Goal: Register for event/course

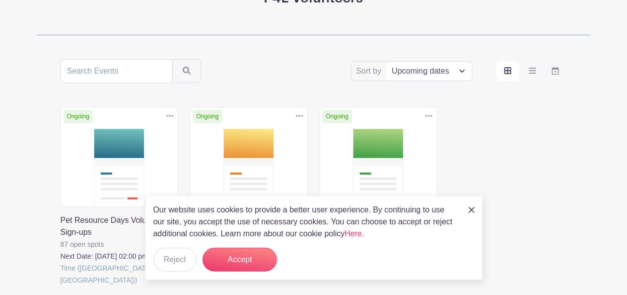
scroll to position [217, 0]
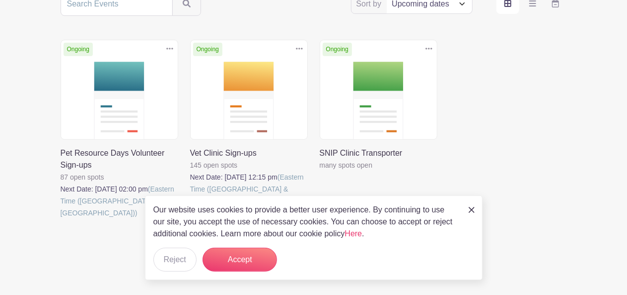
click at [473, 208] on img at bounding box center [472, 210] width 6 height 6
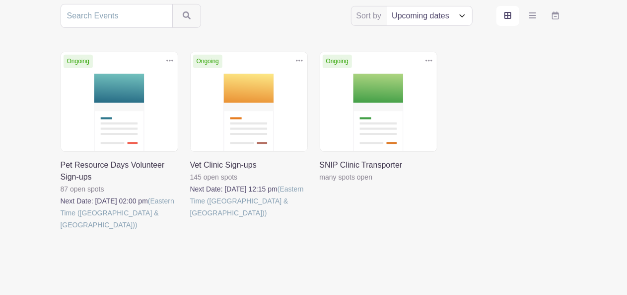
scroll to position [205, 0]
click at [61, 230] on link at bounding box center [61, 230] width 0 height 0
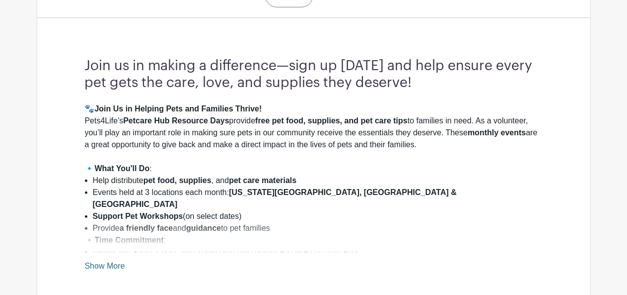
scroll to position [296, 0]
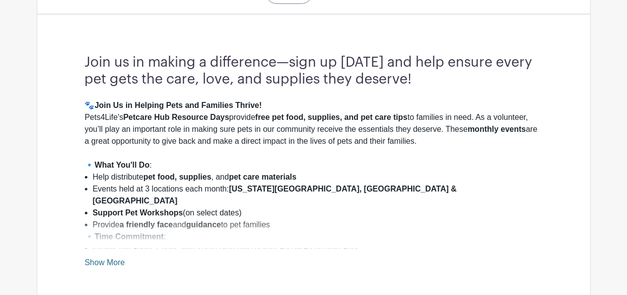
click at [91, 259] on link "Show More" at bounding box center [105, 264] width 40 height 12
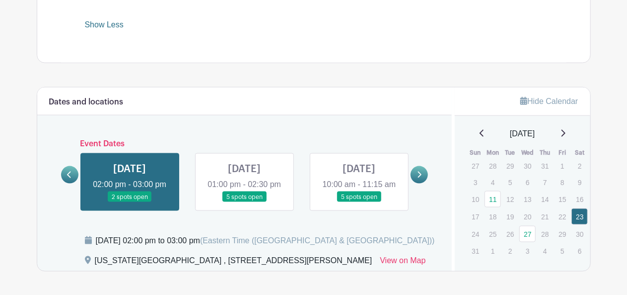
scroll to position [693, 0]
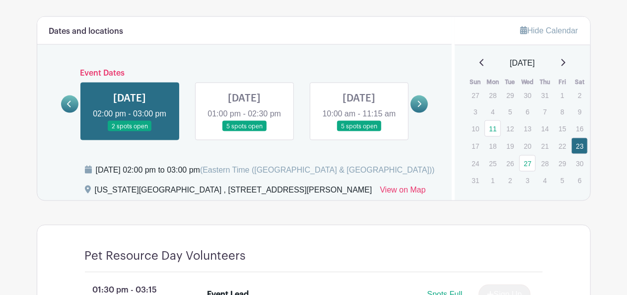
click at [244, 132] on link at bounding box center [244, 132] width 0 height 0
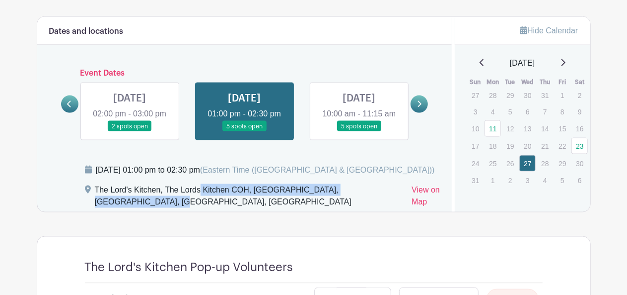
drag, startPoint x: 165, startPoint y: 189, endPoint x: 365, endPoint y: 191, distance: 199.7
click at [365, 191] on div "The Lord's Kitchen, The Lords Kitchen COH, Standard Avenue, Louisville, KY, USA" at bounding box center [249, 198] width 309 height 28
copy div "The Lords Kitchen COH, Standard Avenue, Louisville, KY"
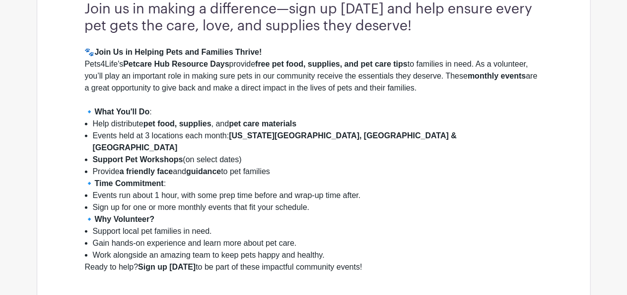
scroll to position [349, 0]
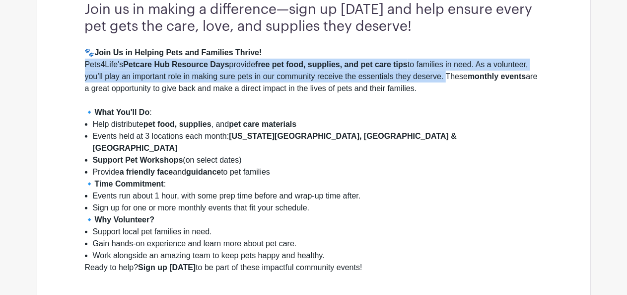
drag, startPoint x: 85, startPoint y: 63, endPoint x: 444, endPoint y: 76, distance: 358.8
click at [444, 76] on div "🐾 Join Us in Helping Pets and Families Thrive! Pets4Life's Petcare Hub Resource…" at bounding box center [314, 77] width 458 height 60
copy div "Pets4Life's Petcare Hub Resource Days provide free pet food, supplies, and pet …"
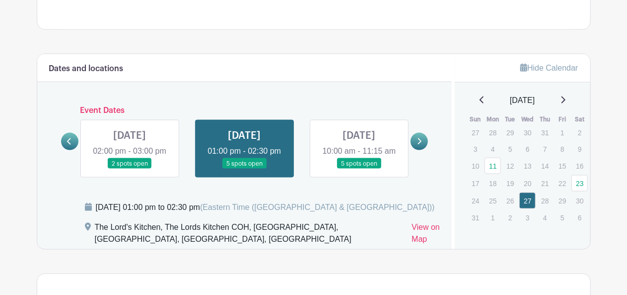
scroll to position [657, 0]
click at [359, 168] on link at bounding box center [359, 168] width 0 height 0
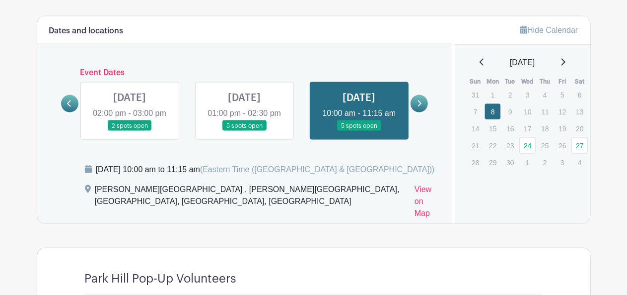
scroll to position [695, 0]
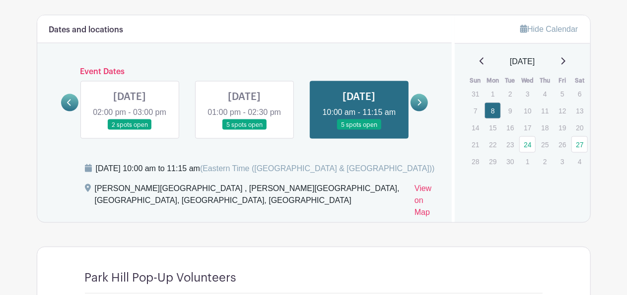
click at [424, 94] on link at bounding box center [419, 102] width 17 height 17
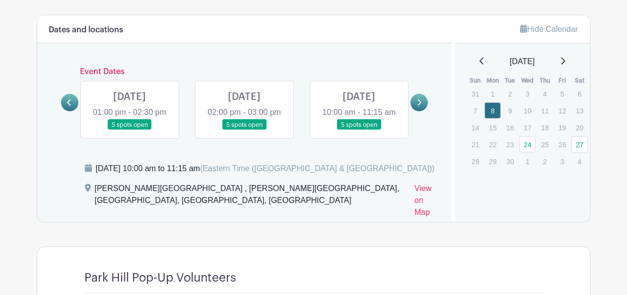
click at [130, 130] on link at bounding box center [130, 130] width 0 height 0
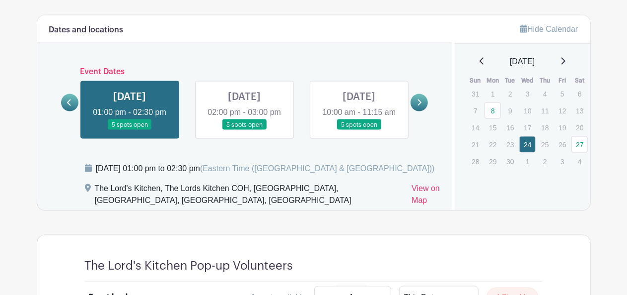
click at [244, 130] on link at bounding box center [244, 130] width 0 height 0
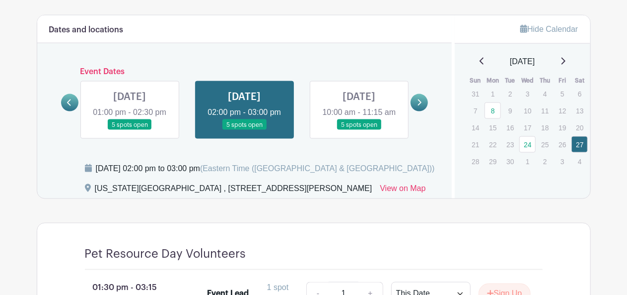
click at [359, 130] on link at bounding box center [359, 130] width 0 height 0
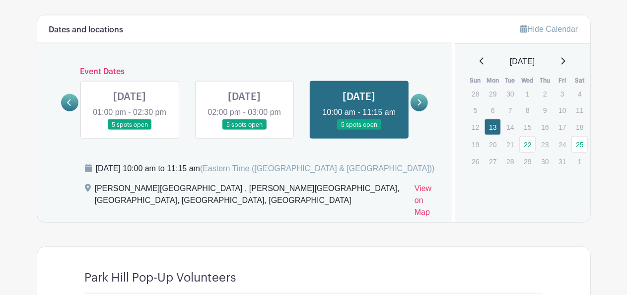
click at [423, 99] on link at bounding box center [419, 102] width 17 height 17
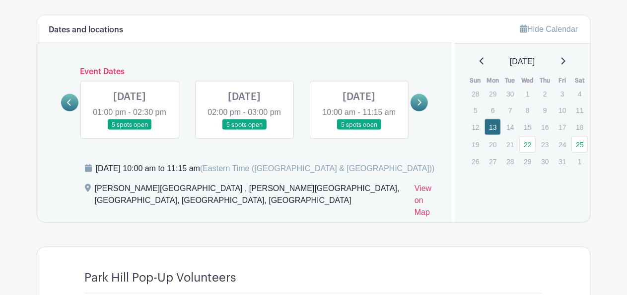
click at [130, 130] on link at bounding box center [130, 130] width 0 height 0
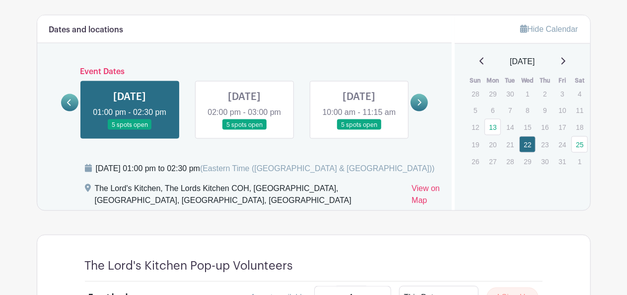
click at [244, 130] on link at bounding box center [244, 130] width 0 height 0
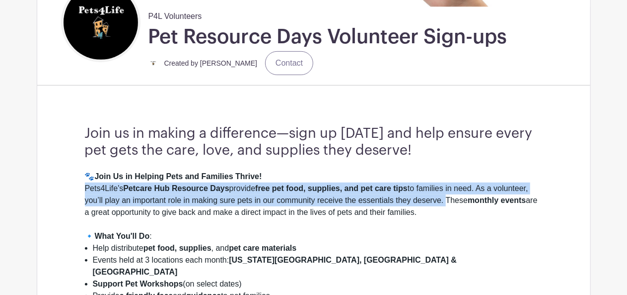
scroll to position [204, 0]
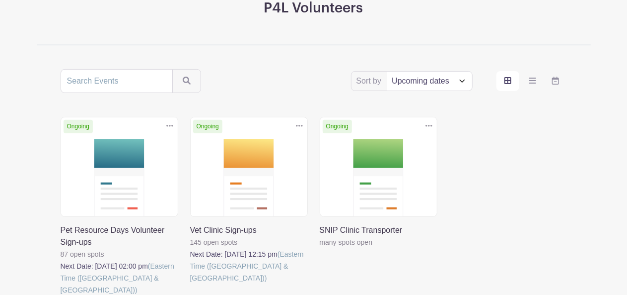
scroll to position [140, 0]
click at [190, 283] on link at bounding box center [190, 283] width 0 height 0
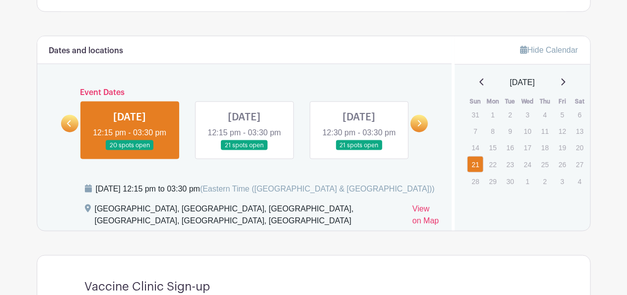
scroll to position [568, 0]
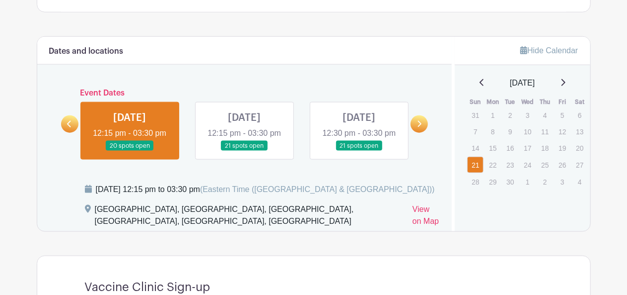
click at [244, 151] on link at bounding box center [244, 151] width 0 height 0
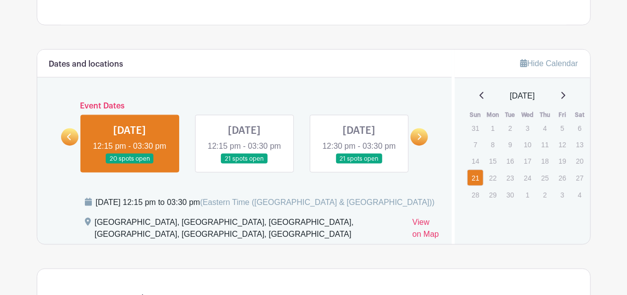
scroll to position [568, 0]
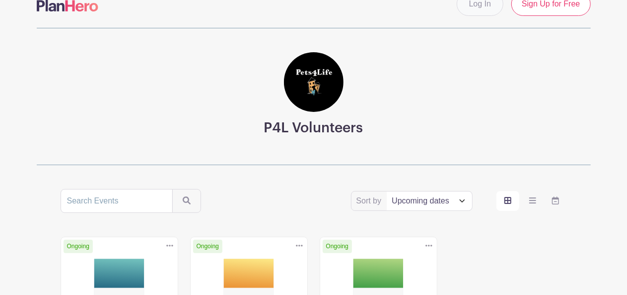
scroll to position [19, 0]
